Goal: Task Accomplishment & Management: Complete application form

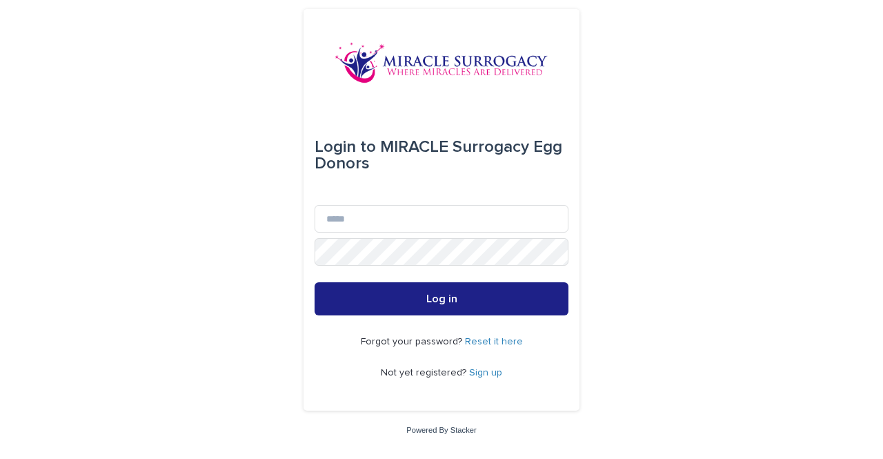
click at [488, 372] on link "Sign up" at bounding box center [485, 373] width 33 height 10
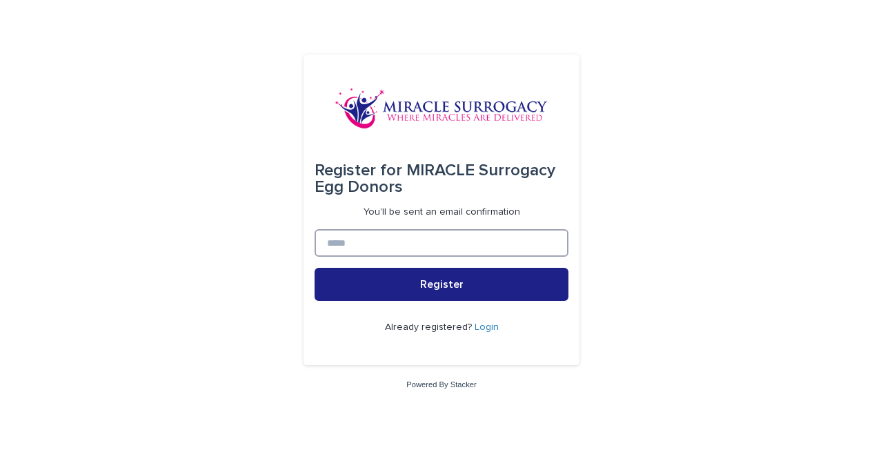
click at [508, 239] on input at bounding box center [442, 243] width 254 height 28
type input "**********"
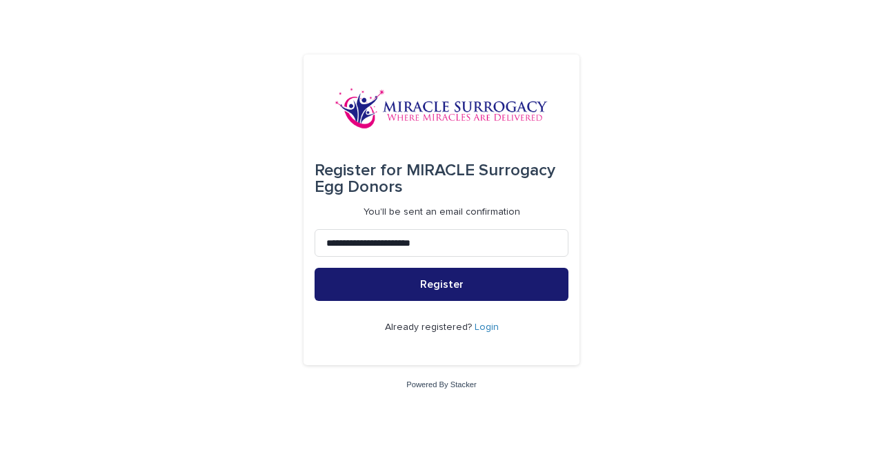
click at [481, 286] on button "Register" at bounding box center [442, 284] width 254 height 33
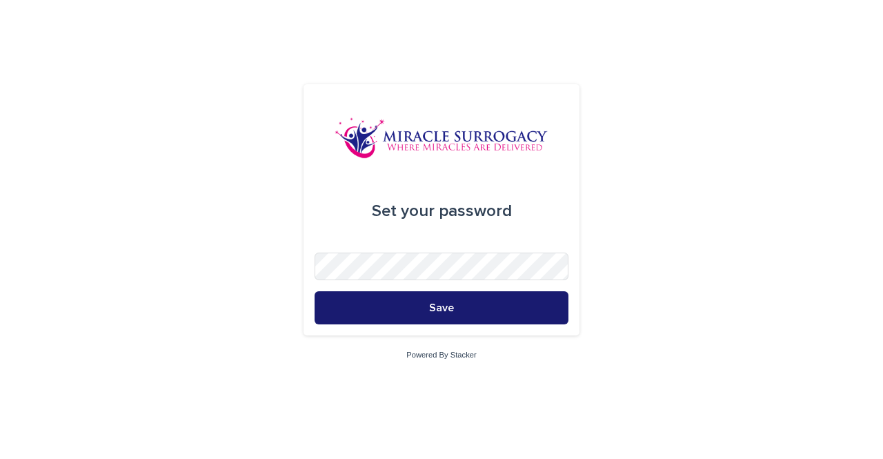
click at [448, 299] on button "Save" at bounding box center [442, 307] width 254 height 33
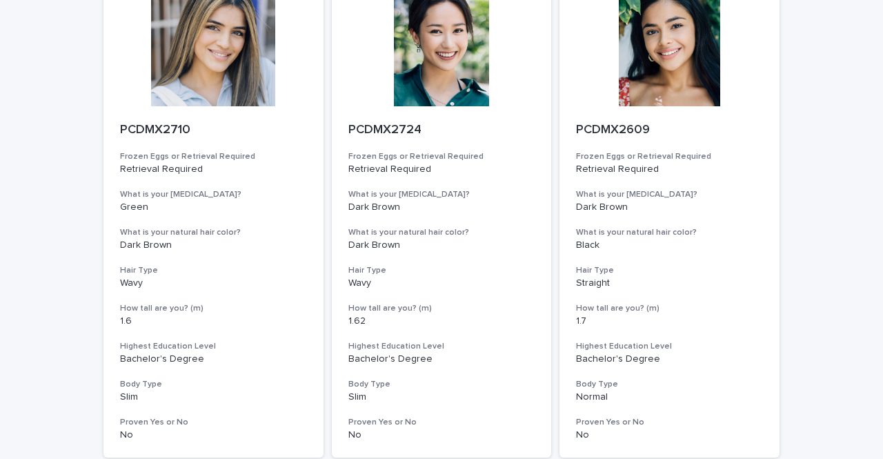
scroll to position [5627, 0]
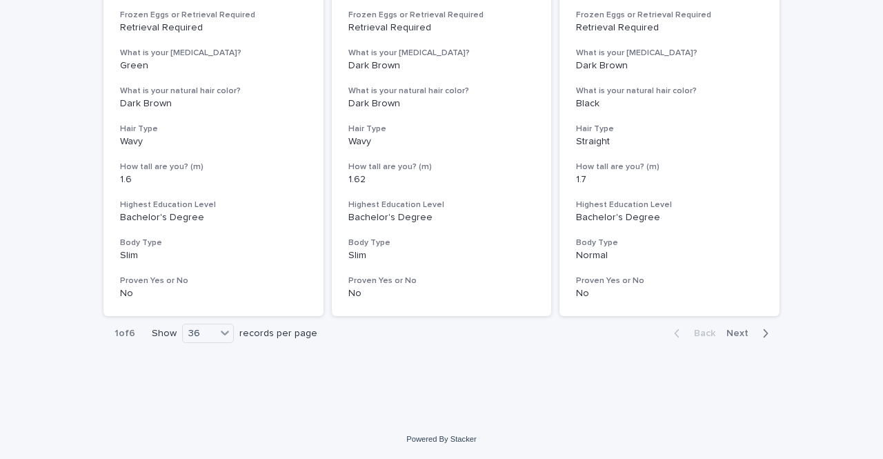
click at [757, 337] on div "button" at bounding box center [763, 333] width 12 height 12
